Goal: Information Seeking & Learning: Learn about a topic

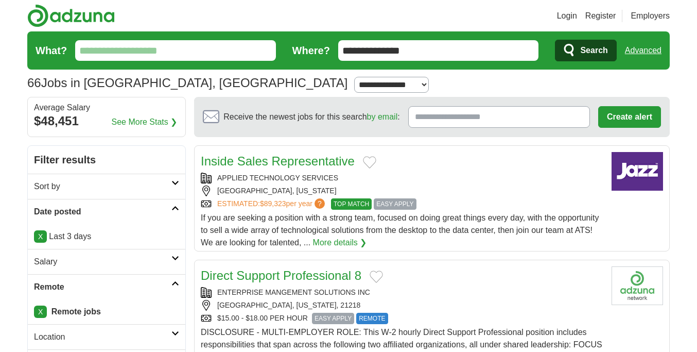
click at [219, 44] on input "What?" at bounding box center [175, 50] width 201 height 21
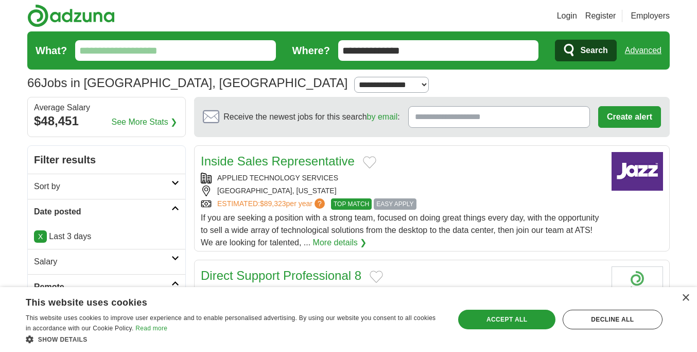
click at [215, 45] on input "What?" at bounding box center [175, 50] width 201 height 21
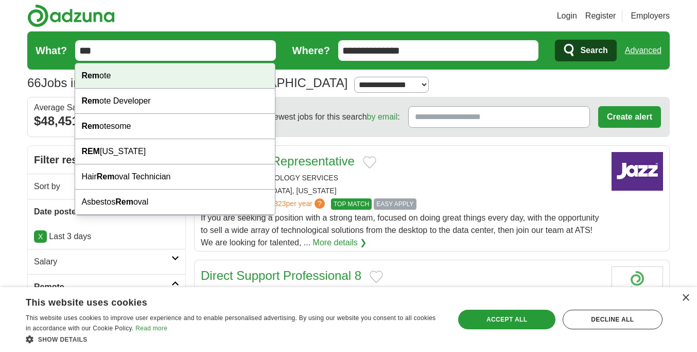
click at [113, 77] on div "Rem ote" at bounding box center [175, 75] width 200 height 25
type input "******"
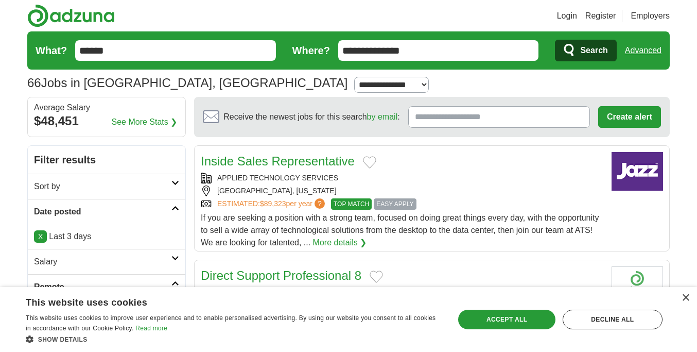
click at [599, 52] on span "Search" at bounding box center [593, 50] width 27 height 21
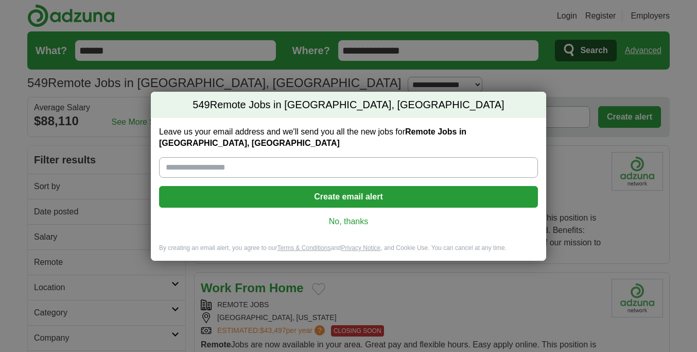
click at [364, 216] on link "No, thanks" at bounding box center [348, 221] width 362 height 11
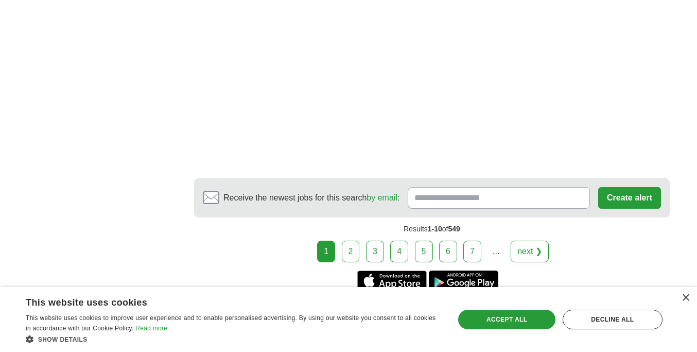
scroll to position [1955, 0]
click at [352, 252] on link "2" at bounding box center [351, 250] width 18 height 22
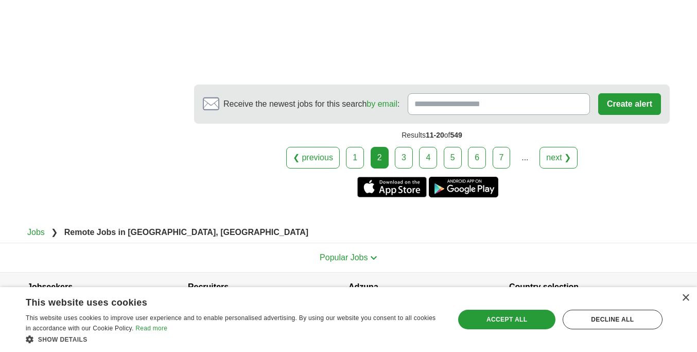
scroll to position [2085, 0]
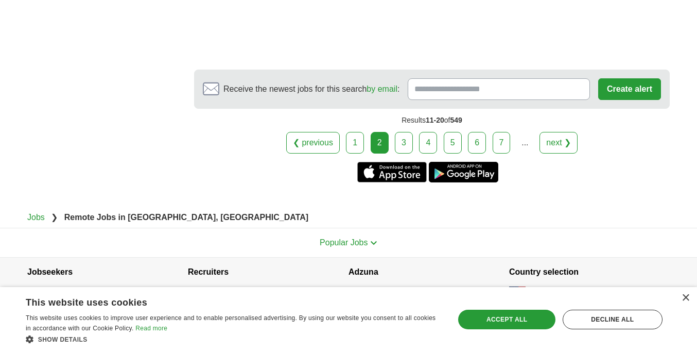
click at [406, 145] on link "3" at bounding box center [404, 143] width 18 height 22
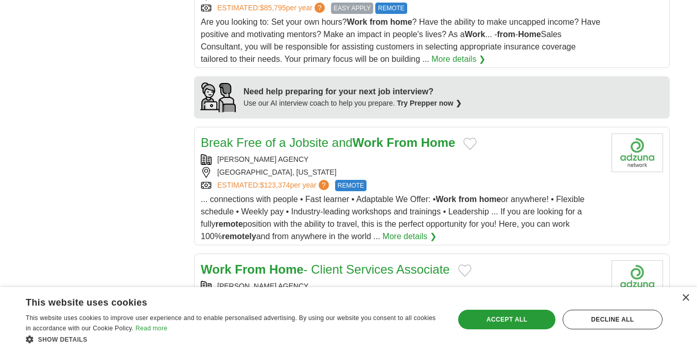
scroll to position [799, 0]
click at [287, 209] on span "... connections with people • Fast learner • Adaptable We Offer: • Work from ho…" at bounding box center [393, 217] width 384 height 46
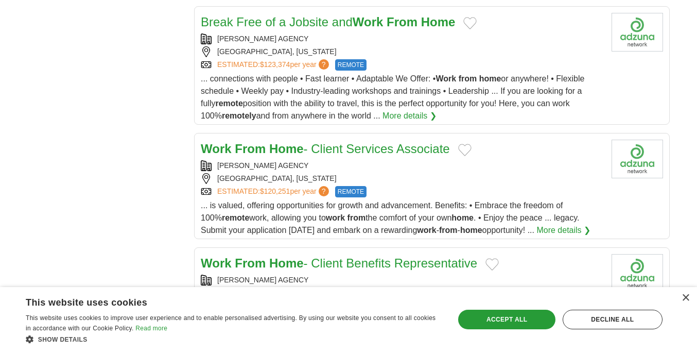
scroll to position [922, 0]
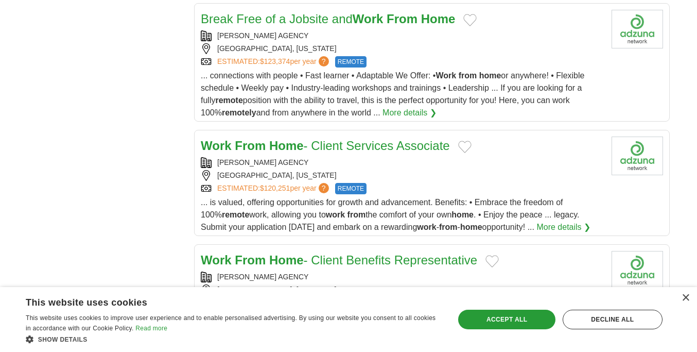
click at [272, 214] on span "... is valued, offering opportunities for growth and advancement. Benefits: • E…" at bounding box center [390, 214] width 378 height 33
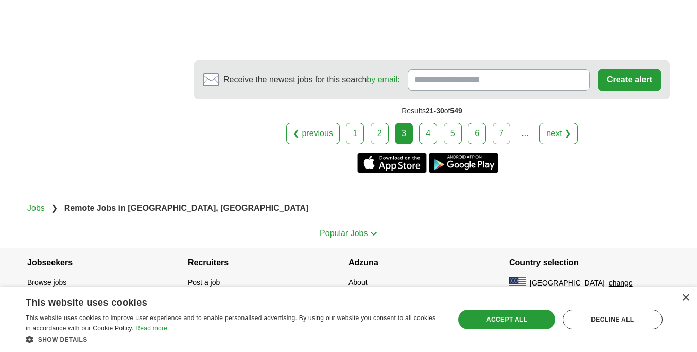
scroll to position [1728, 0]
click at [431, 136] on link "4" at bounding box center [428, 134] width 18 height 22
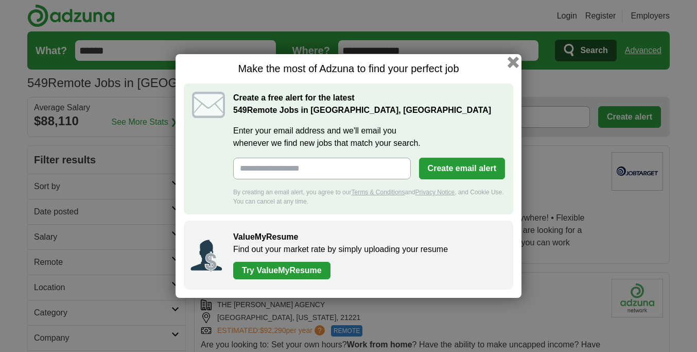
click at [515, 63] on button "button" at bounding box center [513, 62] width 11 height 11
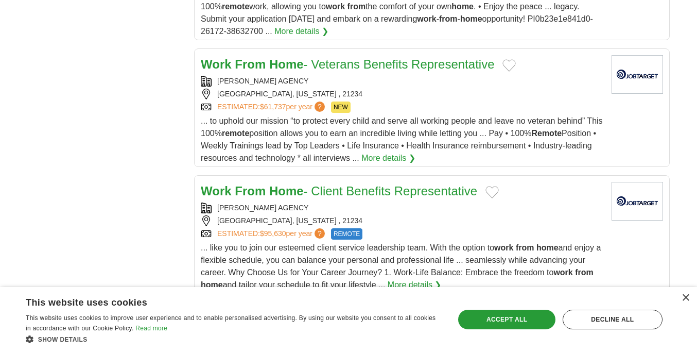
scroll to position [651, 0]
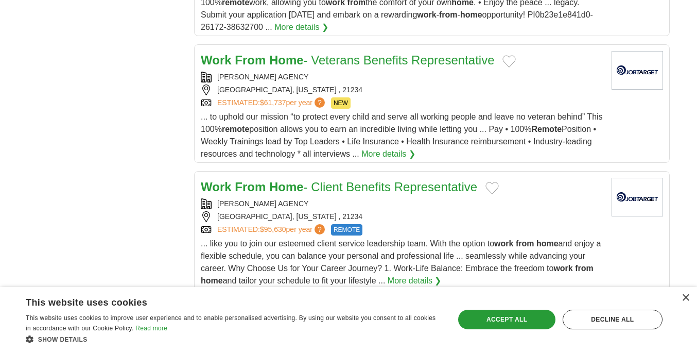
click at [299, 133] on span "... to uphold our mission “to protect every child and serve all working people …" at bounding box center [402, 135] width 402 height 46
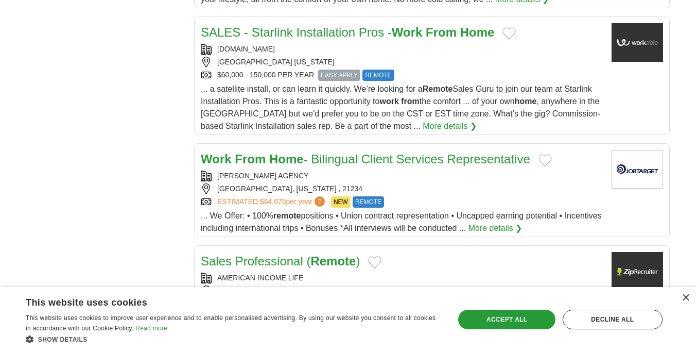
scroll to position [1076, 0]
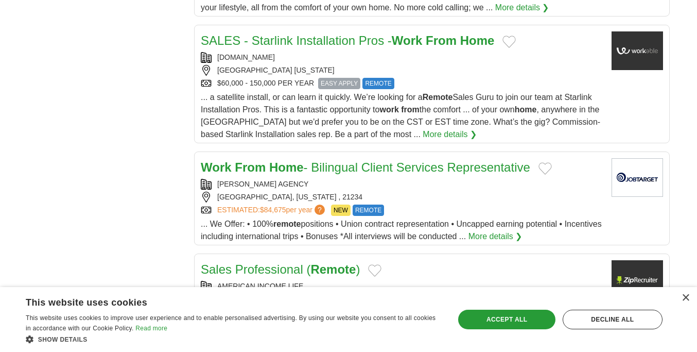
click at [308, 109] on span "... a satellite install, or can learn it quickly. We’re looking for a Remote Sa…" at bounding box center [400, 116] width 399 height 46
